Goal: Task Accomplishment & Management: Use online tool/utility

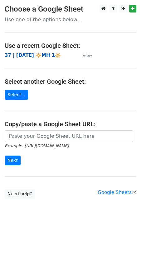
click at [32, 53] on strong "37 | [DATE] 🔆MH 1🔆" at bounding box center [33, 55] width 56 height 6
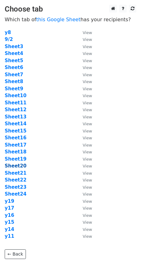
click at [18, 164] on strong "Sheet20" at bounding box center [16, 166] width 22 height 6
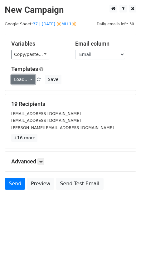
click at [23, 79] on link "Load..." at bounding box center [23, 80] width 24 height 10
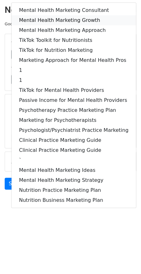
click at [56, 17] on link "Mental Health Marketing Growth" at bounding box center [74, 20] width 125 height 10
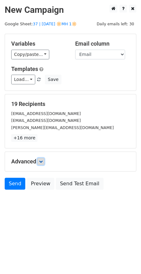
click at [39, 160] on link at bounding box center [40, 161] width 7 height 7
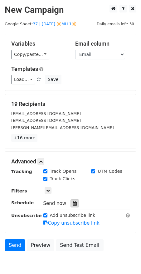
click at [71, 203] on div at bounding box center [75, 203] width 8 height 8
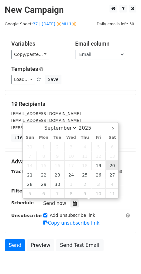
type input "[DATE] 12:00"
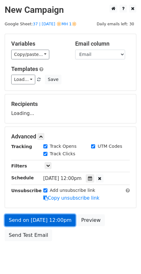
click at [50, 214] on link "Send on [DATE] 12:00pm" at bounding box center [40, 220] width 71 height 12
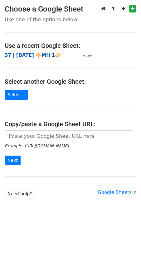
click at [43, 56] on strong "37 | [DATE] 🔆MH 1🔆" at bounding box center [33, 55] width 56 height 6
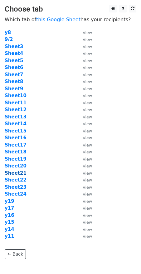
click at [15, 172] on strong "Sheet21" at bounding box center [16, 173] width 22 height 6
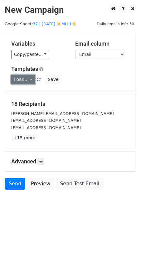
click at [26, 76] on link "Load..." at bounding box center [23, 80] width 24 height 10
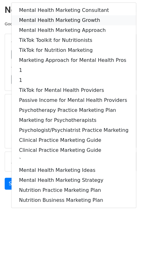
click at [68, 22] on link "Mental Health Marketing Growth" at bounding box center [74, 20] width 125 height 10
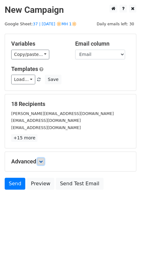
click at [43, 162] on icon at bounding box center [41, 162] width 4 height 4
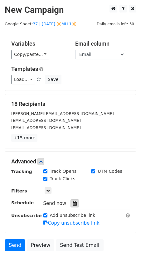
click at [73, 204] on icon at bounding box center [75, 203] width 4 height 4
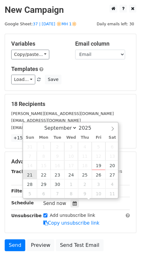
type input "2025-09-21 12:00"
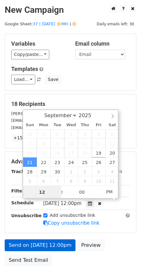
drag, startPoint x: 32, startPoint y: 174, endPoint x: 34, endPoint y: 213, distance: 39.1
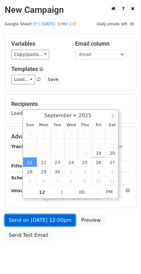
click at [36, 220] on link "Send on Sep 21 at 12:00pm" at bounding box center [40, 220] width 71 height 12
